Goal: Transaction & Acquisition: Download file/media

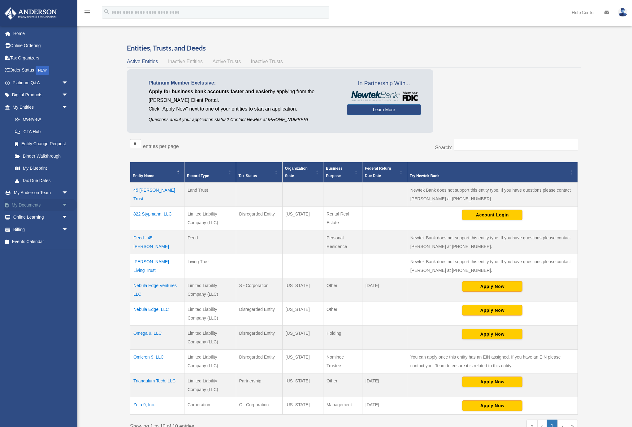
click at [45, 204] on link "My Documents arrow_drop_down" at bounding box center [40, 205] width 73 height 12
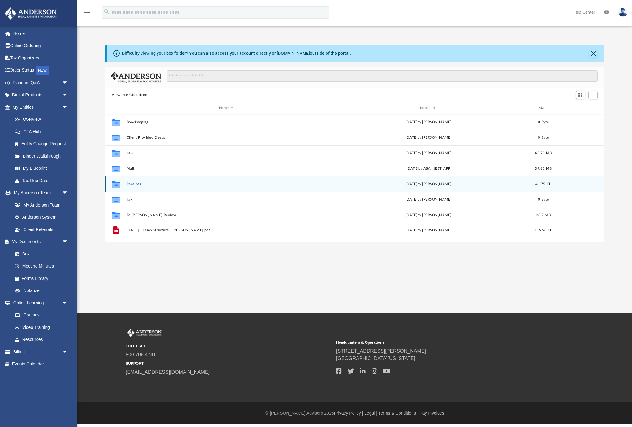
scroll to position [141, 499]
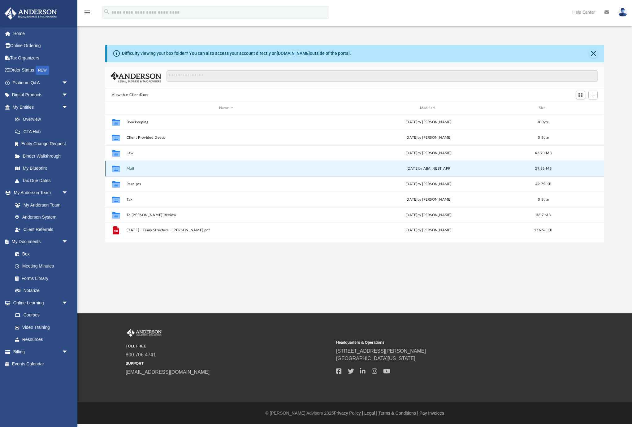
click at [130, 169] on button "Mail" at bounding box center [226, 168] width 200 height 4
drag, startPoint x: 132, startPoint y: 167, endPoint x: 141, endPoint y: 168, distance: 8.4
click at [132, 167] on button "Mail" at bounding box center [226, 168] width 200 height 4
click at [128, 168] on button "Mail" at bounding box center [226, 168] width 200 height 4
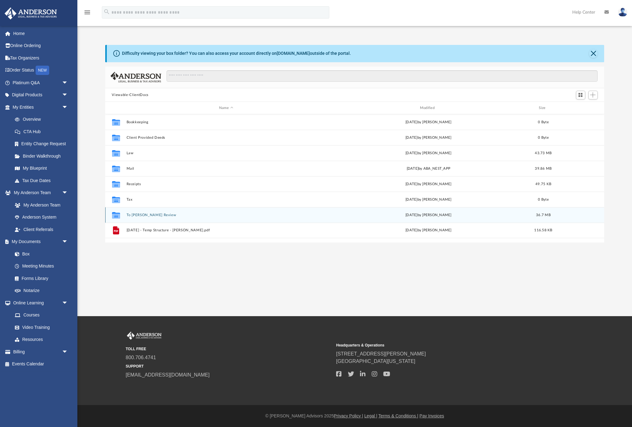
scroll to position [141, 499]
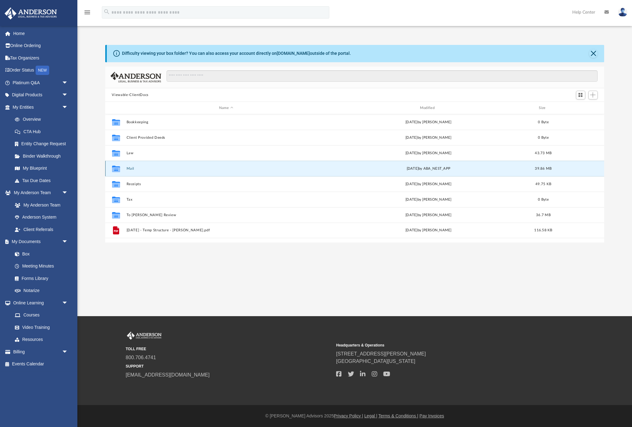
click at [131, 168] on button "Mail" at bounding box center [226, 168] width 200 height 4
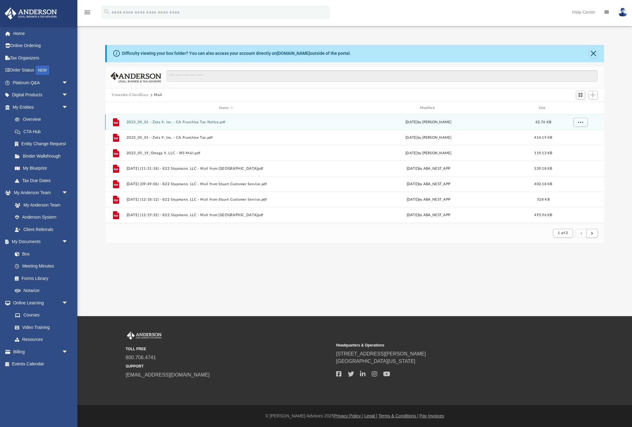
scroll to position [122, 499]
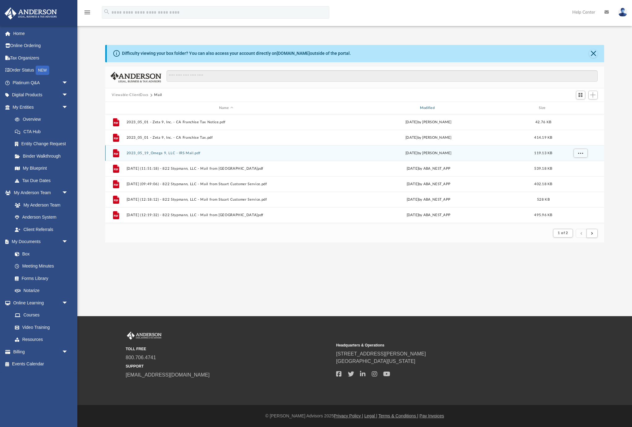
drag, startPoint x: 430, startPoint y: 108, endPoint x: 448, endPoint y: 153, distance: 48.6
click at [430, 108] on div "Modified" at bounding box center [428, 108] width 200 height 6
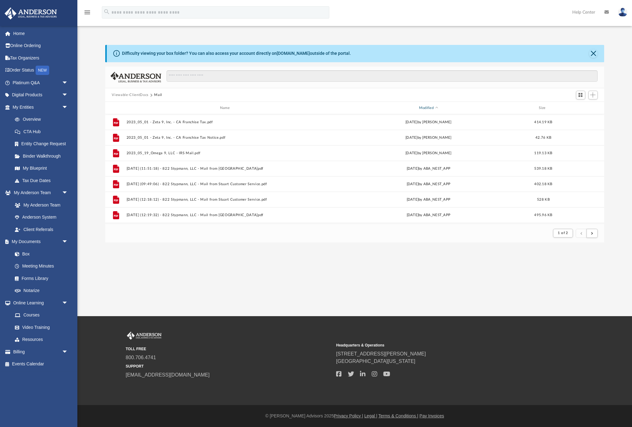
click at [426, 106] on div "Modified" at bounding box center [428, 108] width 200 height 6
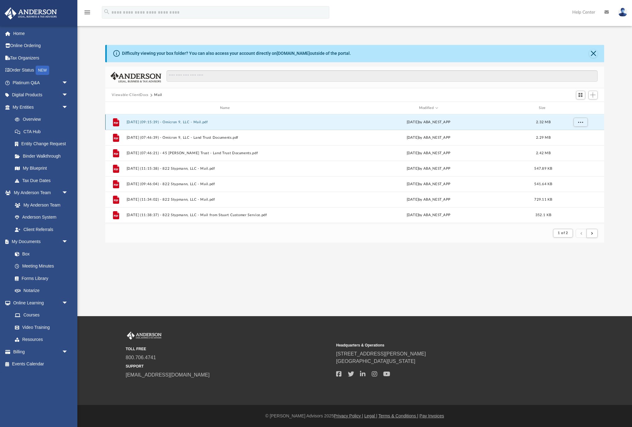
click at [195, 121] on button "[DATE] (09:15:39) - Omicron 9, LLC - Mail.pdf" at bounding box center [226, 122] width 200 height 4
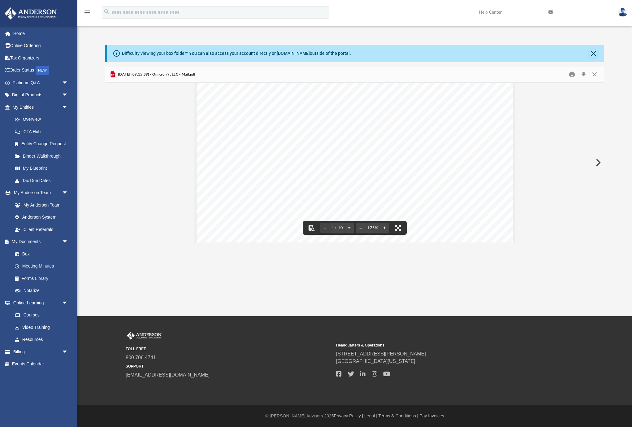
scroll to position [272, 0]
click at [584, 74] on button "Download" at bounding box center [583, 75] width 11 height 10
click at [596, 74] on button "Close" at bounding box center [594, 75] width 11 height 10
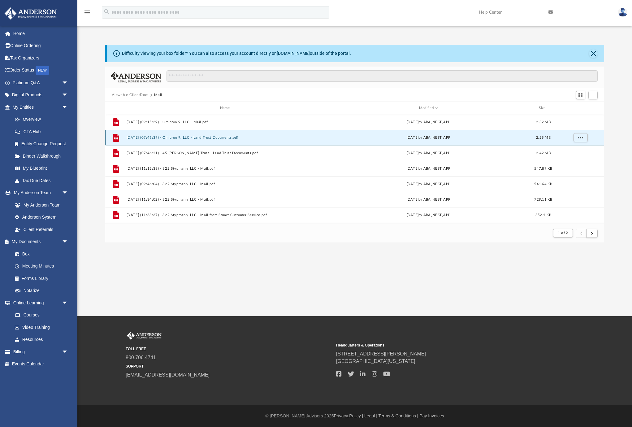
click at [191, 137] on button "[DATE] (07:46:39) - Omicron 9, LLC - Land Trust Documents.pdf" at bounding box center [226, 137] width 200 height 4
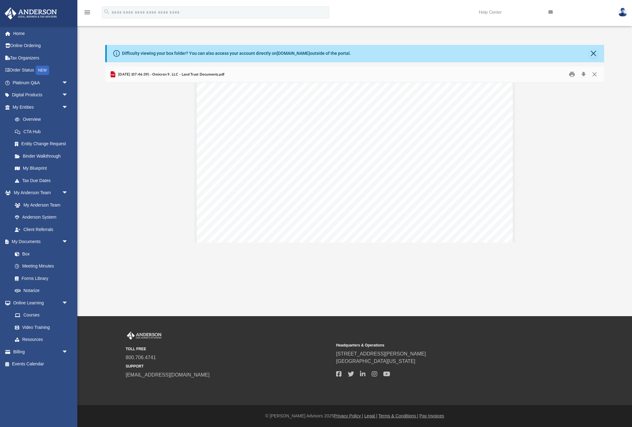
scroll to position [31, 0]
click at [581, 75] on button "Download" at bounding box center [583, 75] width 11 height 10
click at [595, 75] on button "Close" at bounding box center [594, 75] width 11 height 10
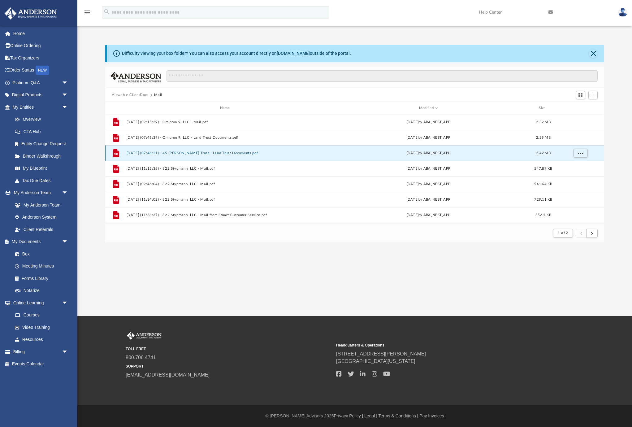
click at [236, 153] on button "[DATE] (07:46:21) - 45 [PERSON_NAME] Trust - Land Trust Documents.pdf" at bounding box center [226, 153] width 200 height 4
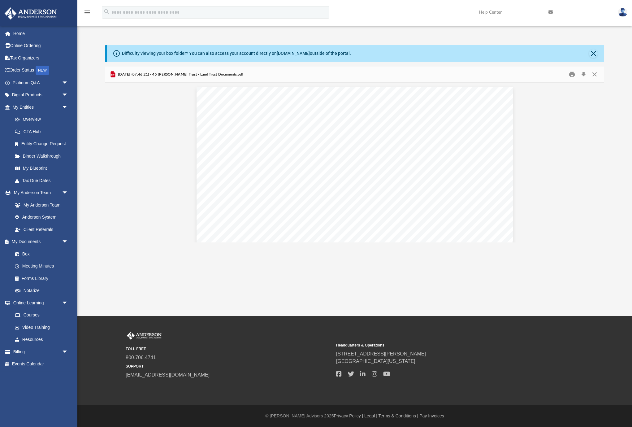
scroll to position [40, 0]
click at [584, 74] on button "Download" at bounding box center [583, 75] width 11 height 10
click at [595, 75] on button "Close" at bounding box center [594, 75] width 11 height 10
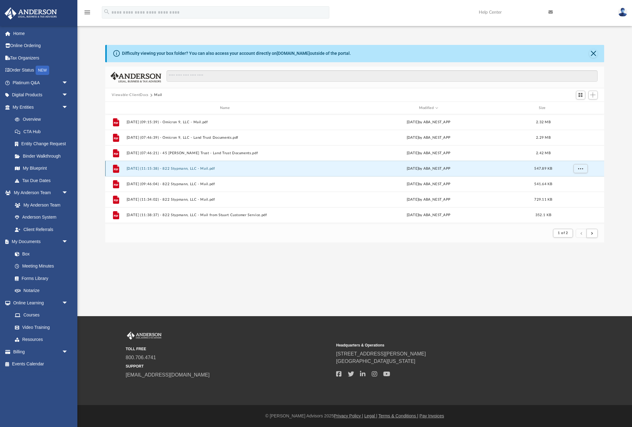
click at [191, 169] on button "[DATE] (11:15:38) - 822 Stypmann, LLC - Mail.pdf" at bounding box center [226, 168] width 200 height 4
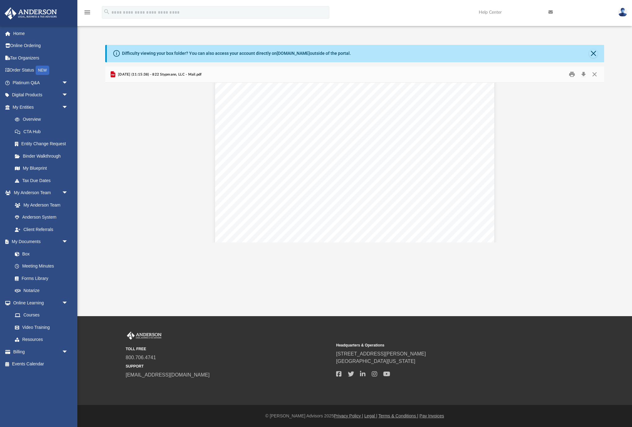
scroll to position [715, 0]
